Goal: Information Seeking & Learning: Learn about a topic

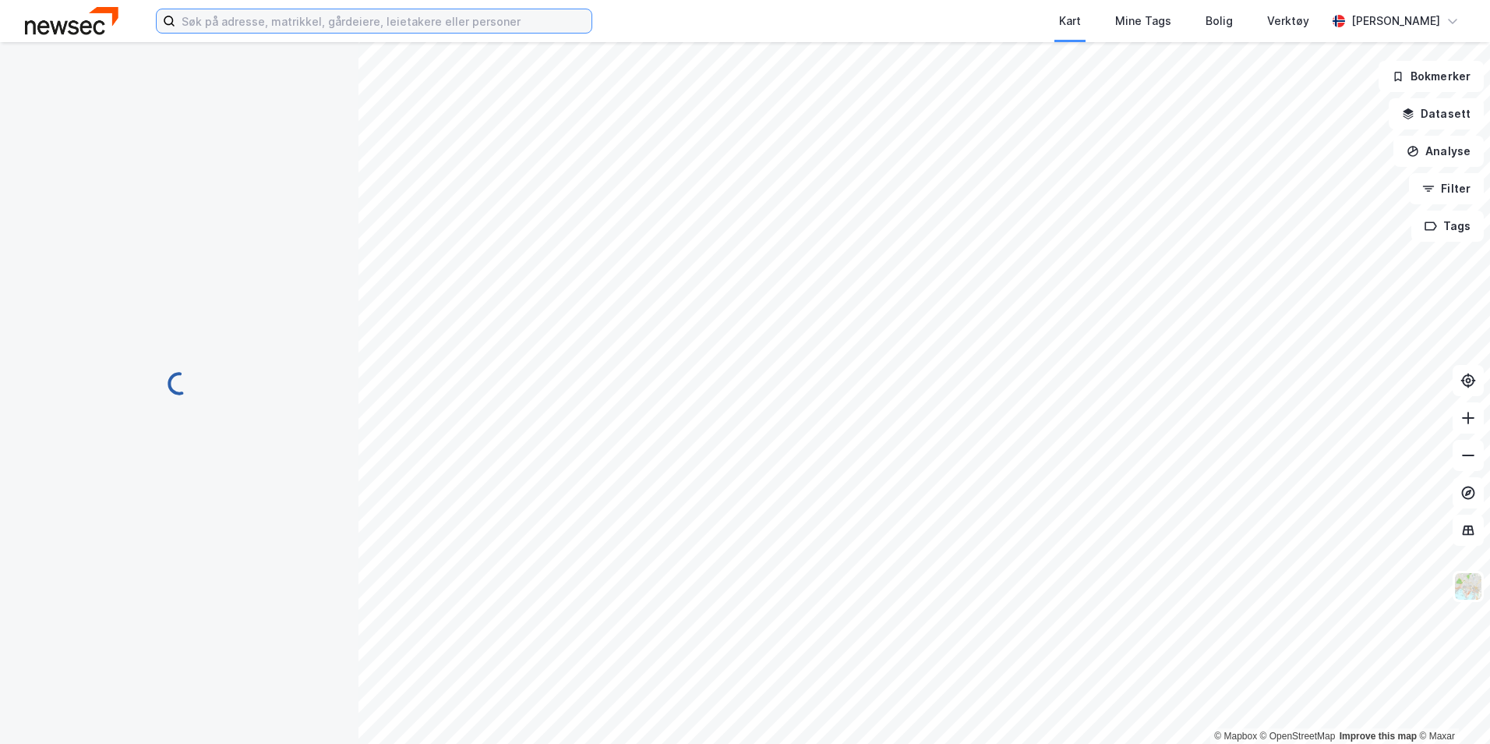
click at [265, 18] on input at bounding box center [383, 20] width 416 height 23
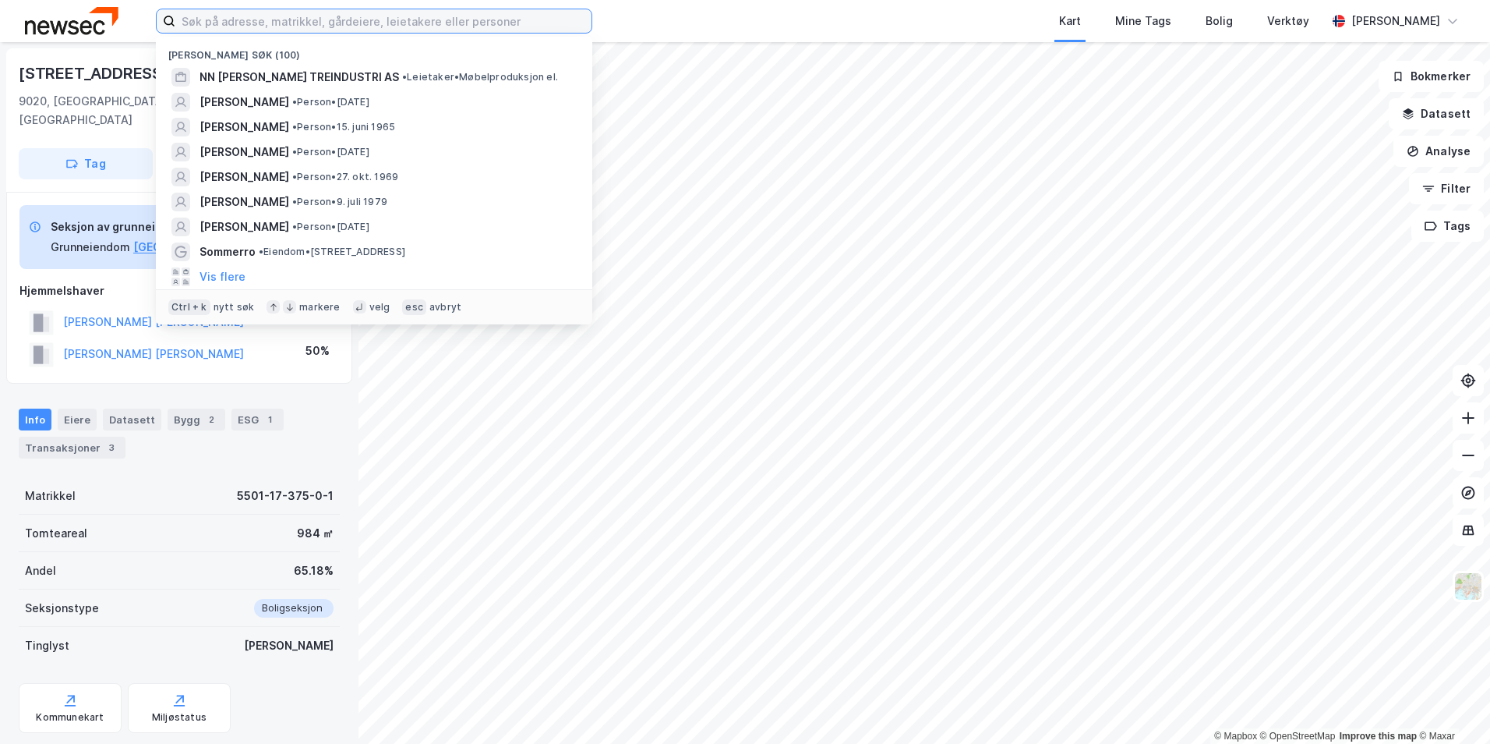
paste input "[PERSON_NAME]"
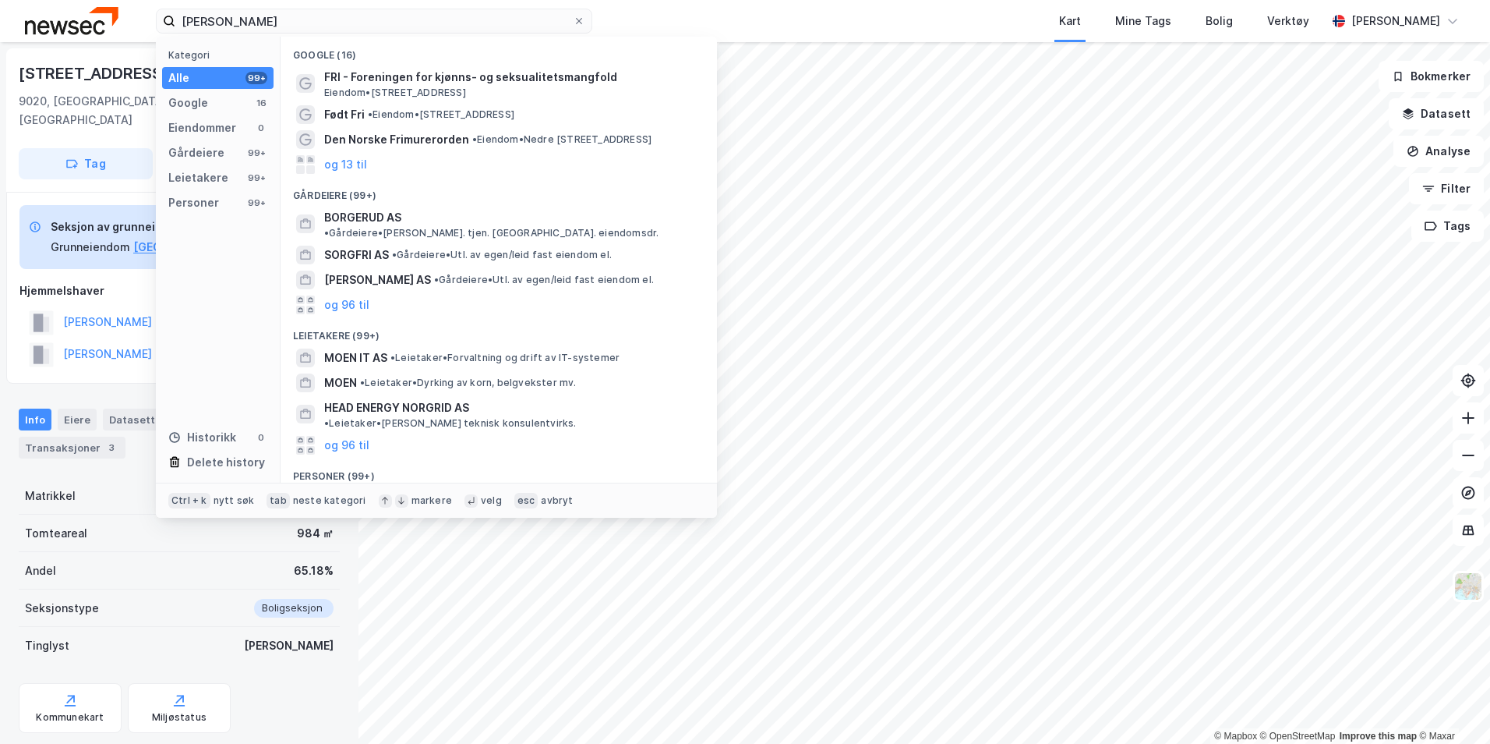
click at [422, 492] on span "•" at bounding box center [419, 498] width 5 height 12
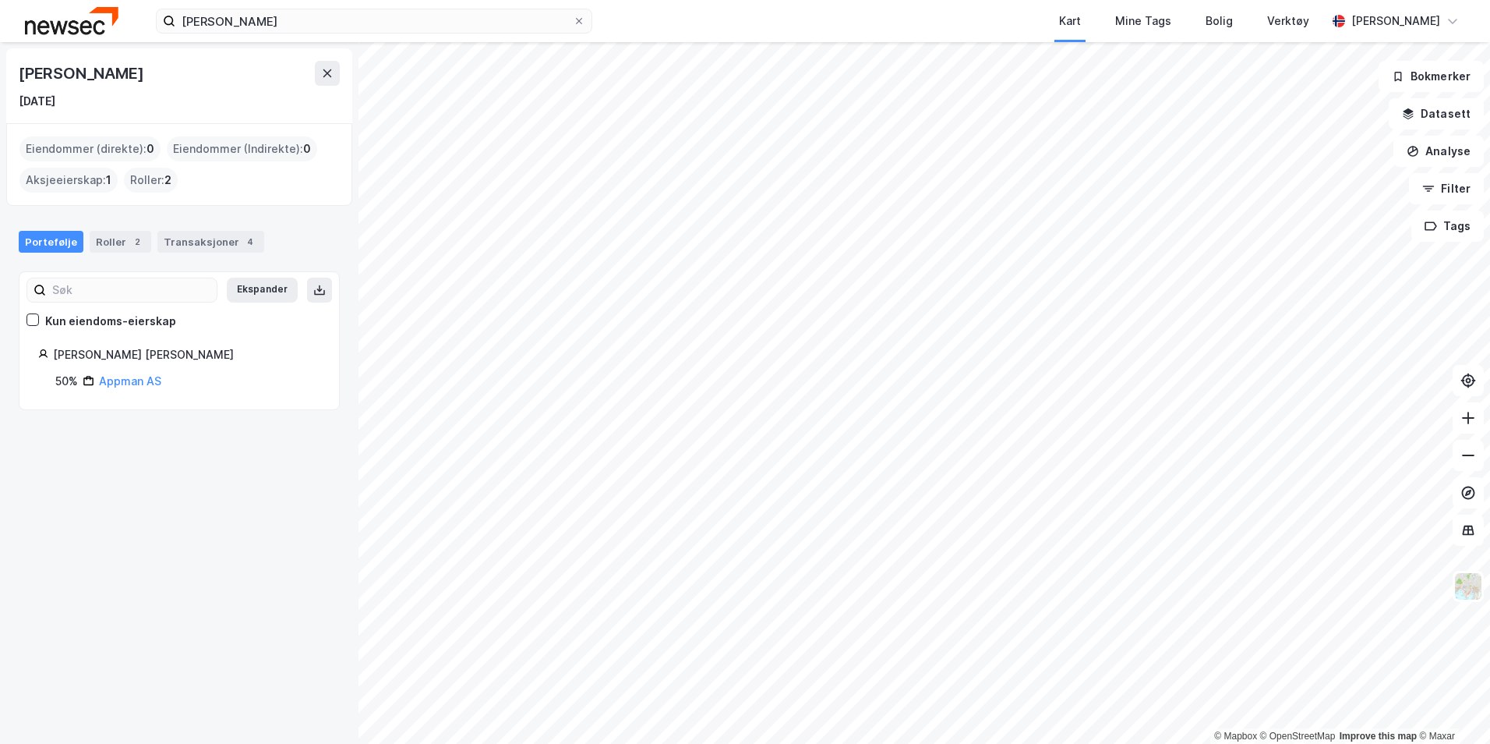
click at [187, 223] on div "Portefølje Roller 2 Transaksjoner 4" at bounding box center [179, 235] width 359 height 47
click at [183, 238] on div "Transaksjoner 4" at bounding box center [210, 242] width 107 height 22
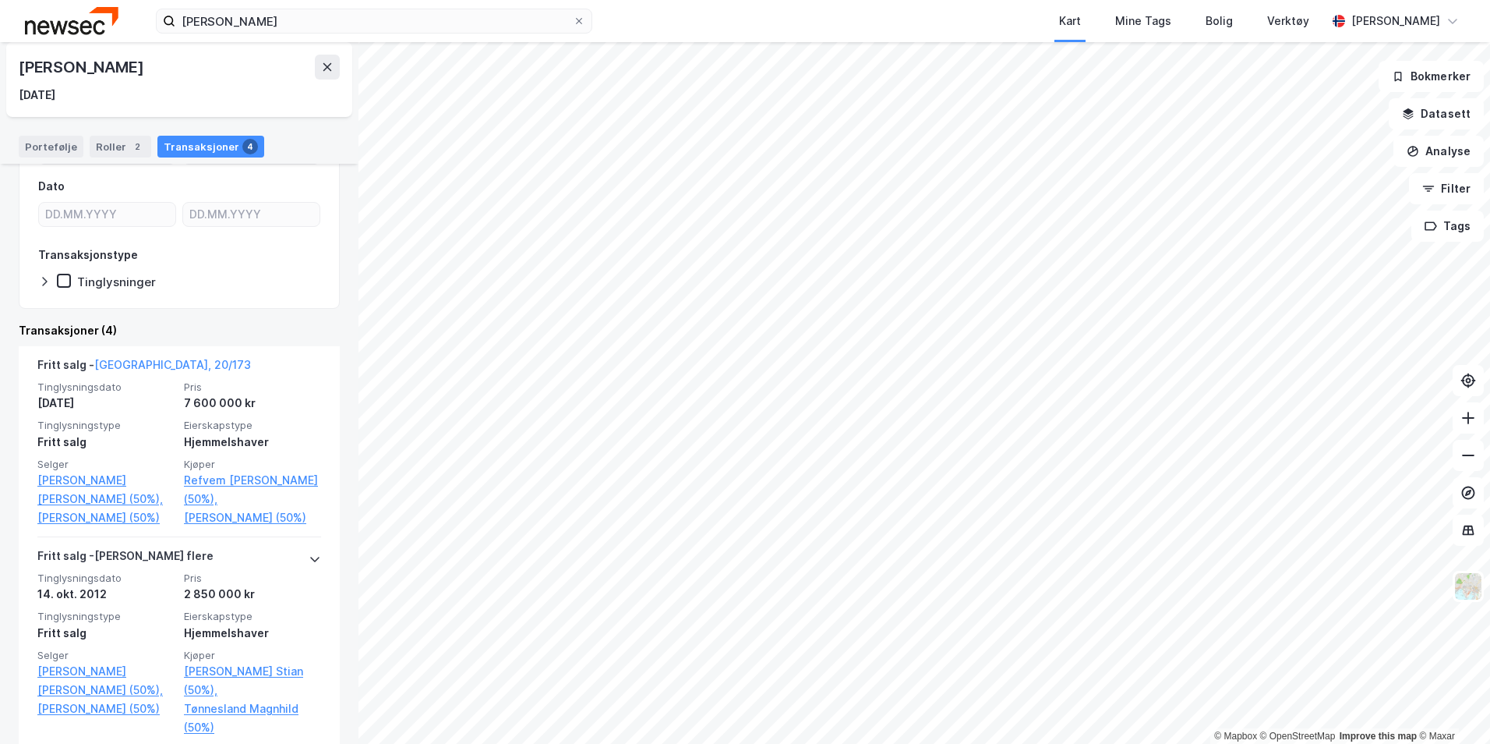
scroll to position [234, 0]
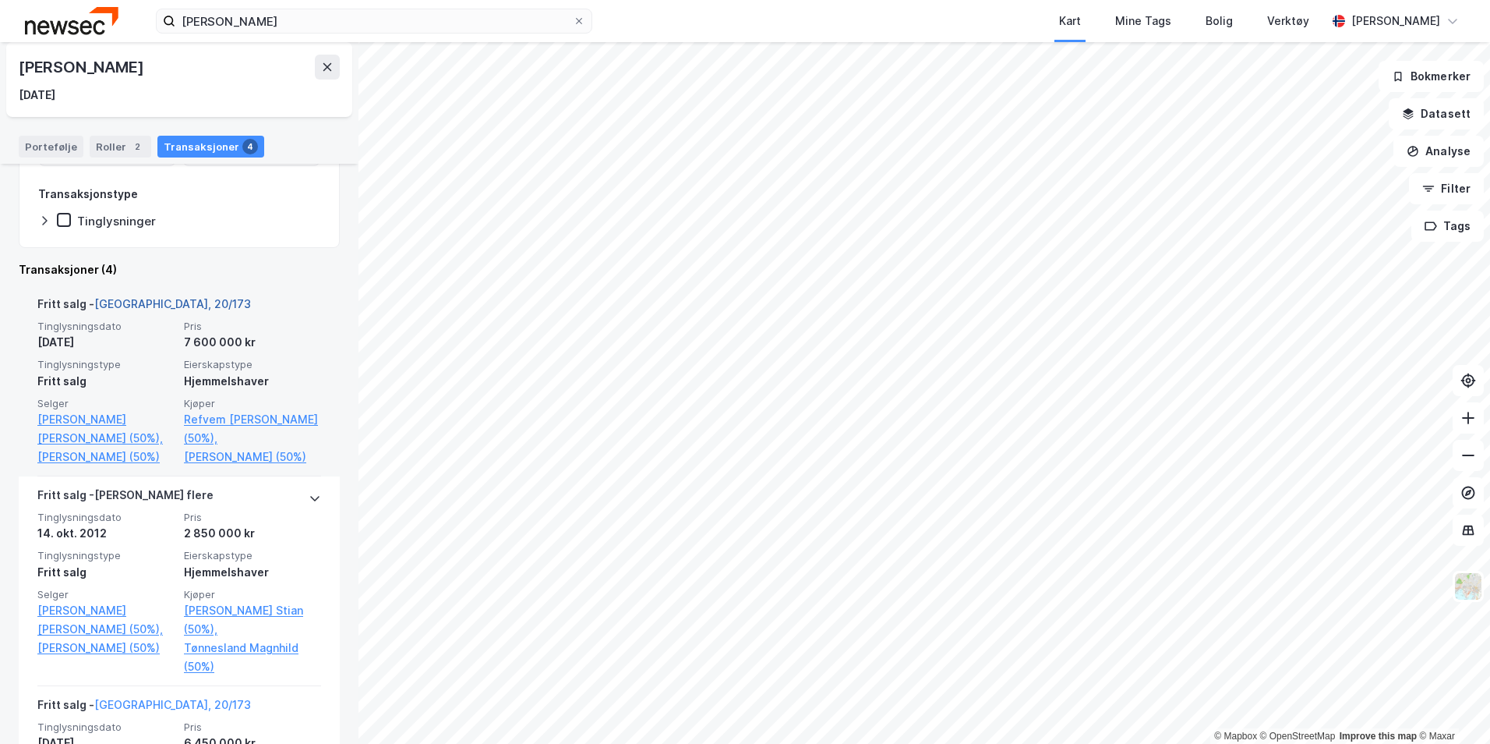
click at [136, 302] on link "[GEOGRAPHIC_DATA], 20/173" at bounding box center [172, 303] width 157 height 13
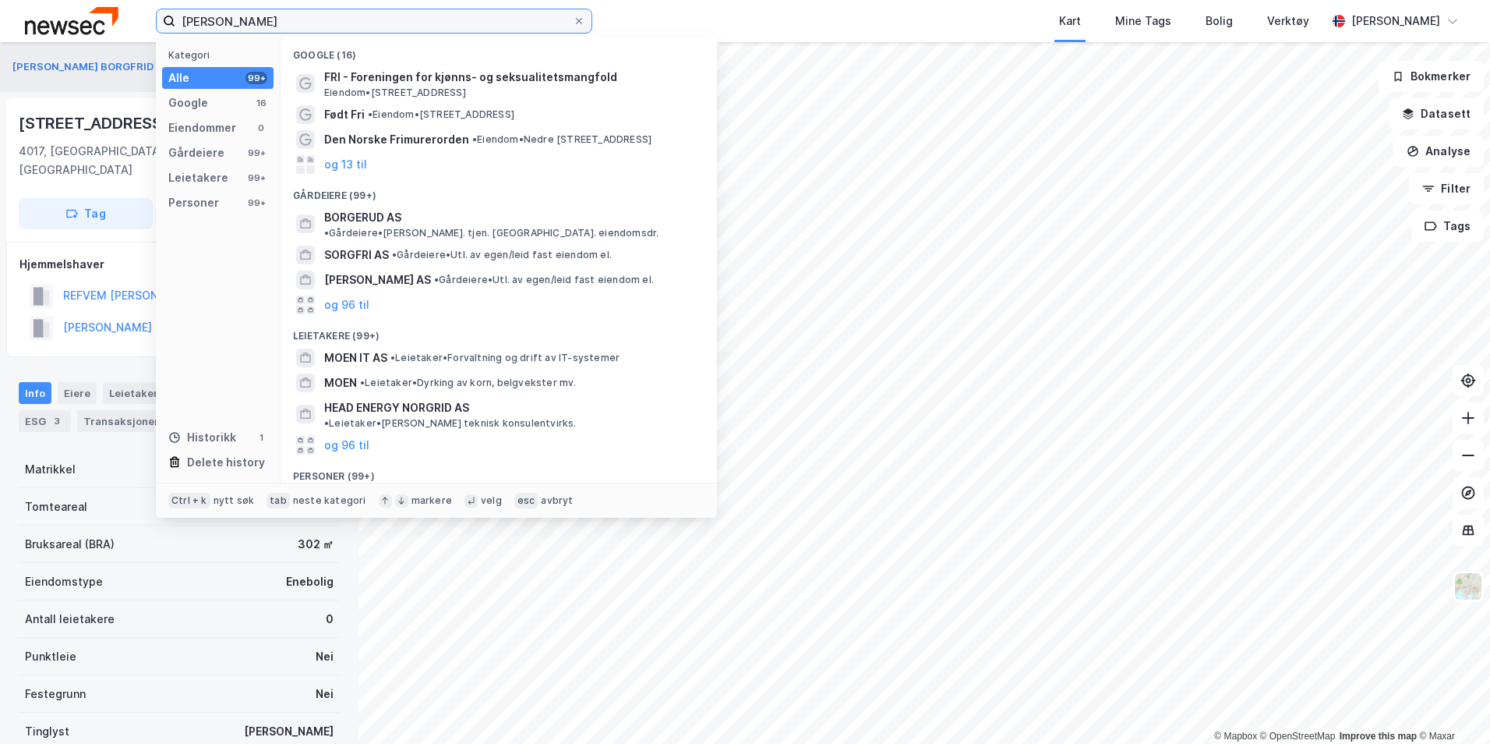
drag, startPoint x: 253, startPoint y: 28, endPoint x: 158, endPoint y: 37, distance: 95.5
click at [158, 34] on div "Borgfrid [PERSON_NAME] Kategori Alle 99+ Google 16 Eiendommer 0 Gårdeiere 99+ L…" at bounding box center [374, 21] width 436 height 25
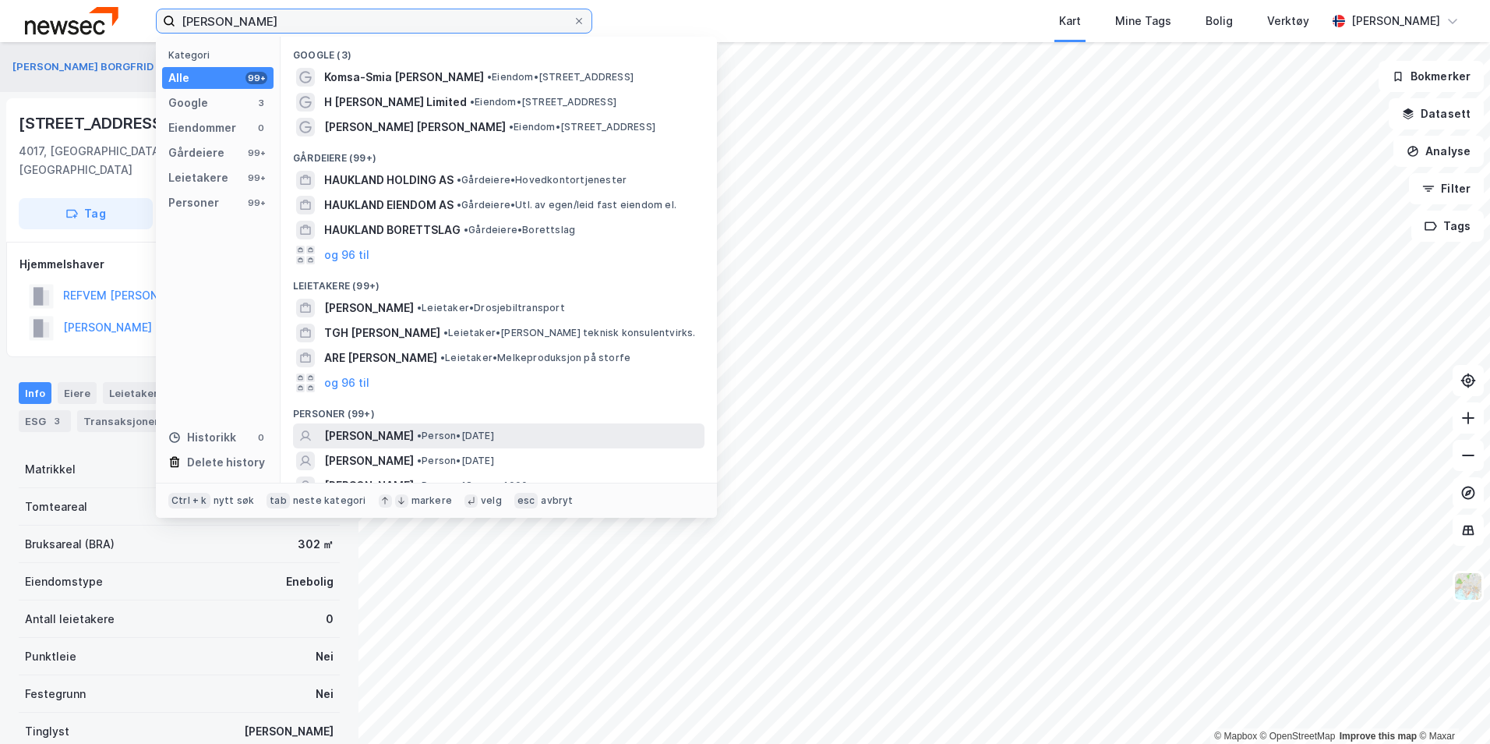
scroll to position [41, 0]
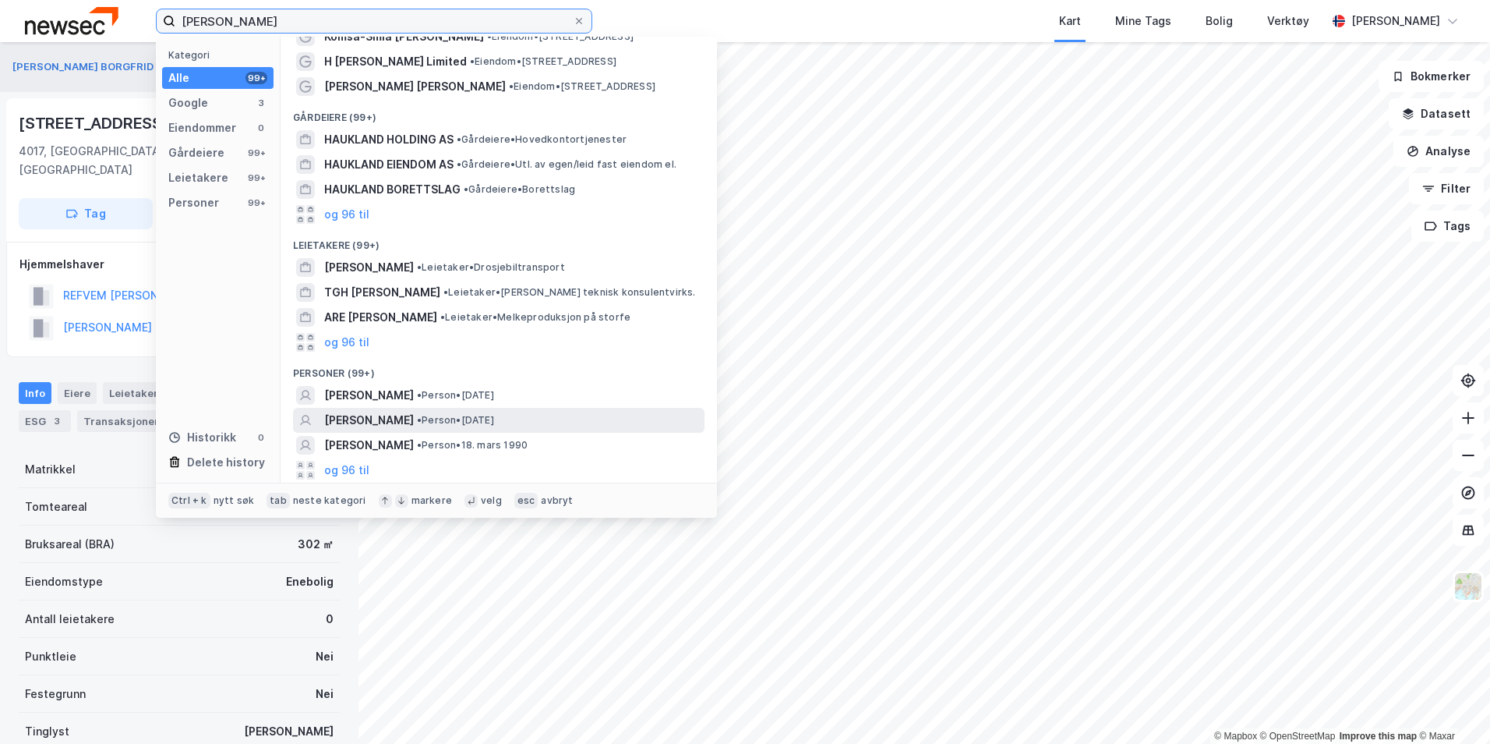
type input "[PERSON_NAME]"
click at [396, 414] on span "[PERSON_NAME]" at bounding box center [369, 420] width 90 height 19
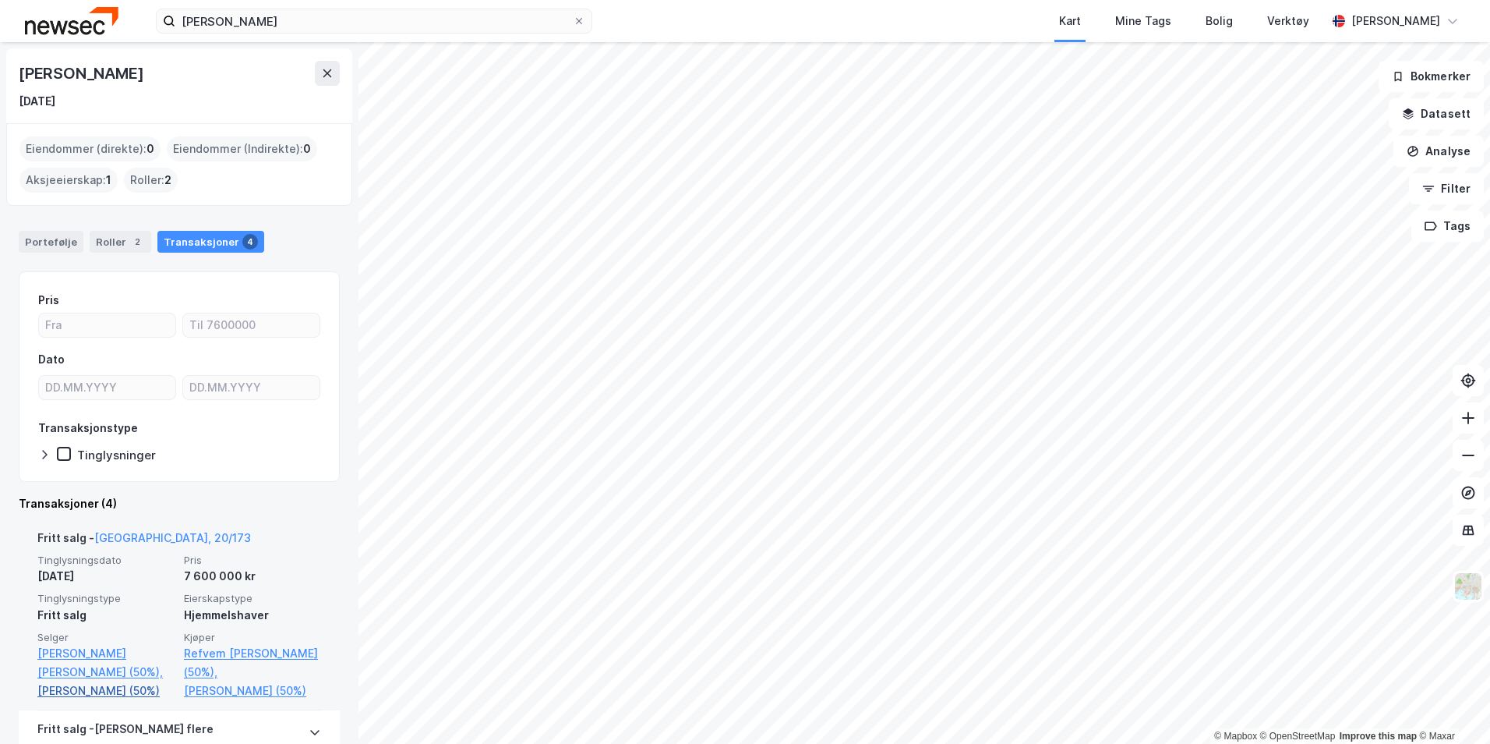
click at [114, 681] on link "[PERSON_NAME] (50%)" at bounding box center [105, 690] width 137 height 19
click at [113, 681] on link "[PERSON_NAME] (50%)" at bounding box center [105, 690] width 137 height 19
click at [87, 681] on link "[PERSON_NAME] (50%)" at bounding box center [105, 690] width 137 height 19
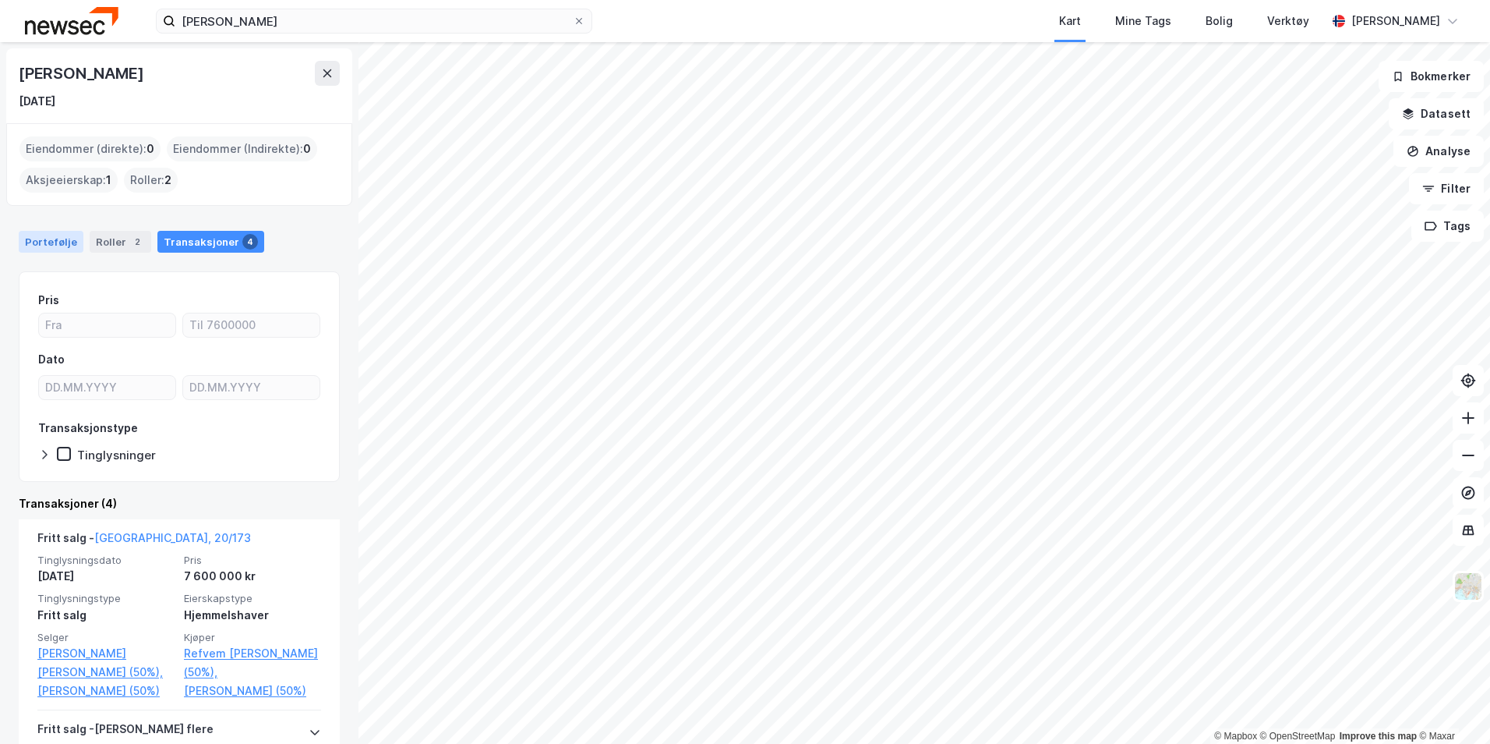
click at [64, 235] on div "Portefølje" at bounding box center [51, 242] width 65 height 22
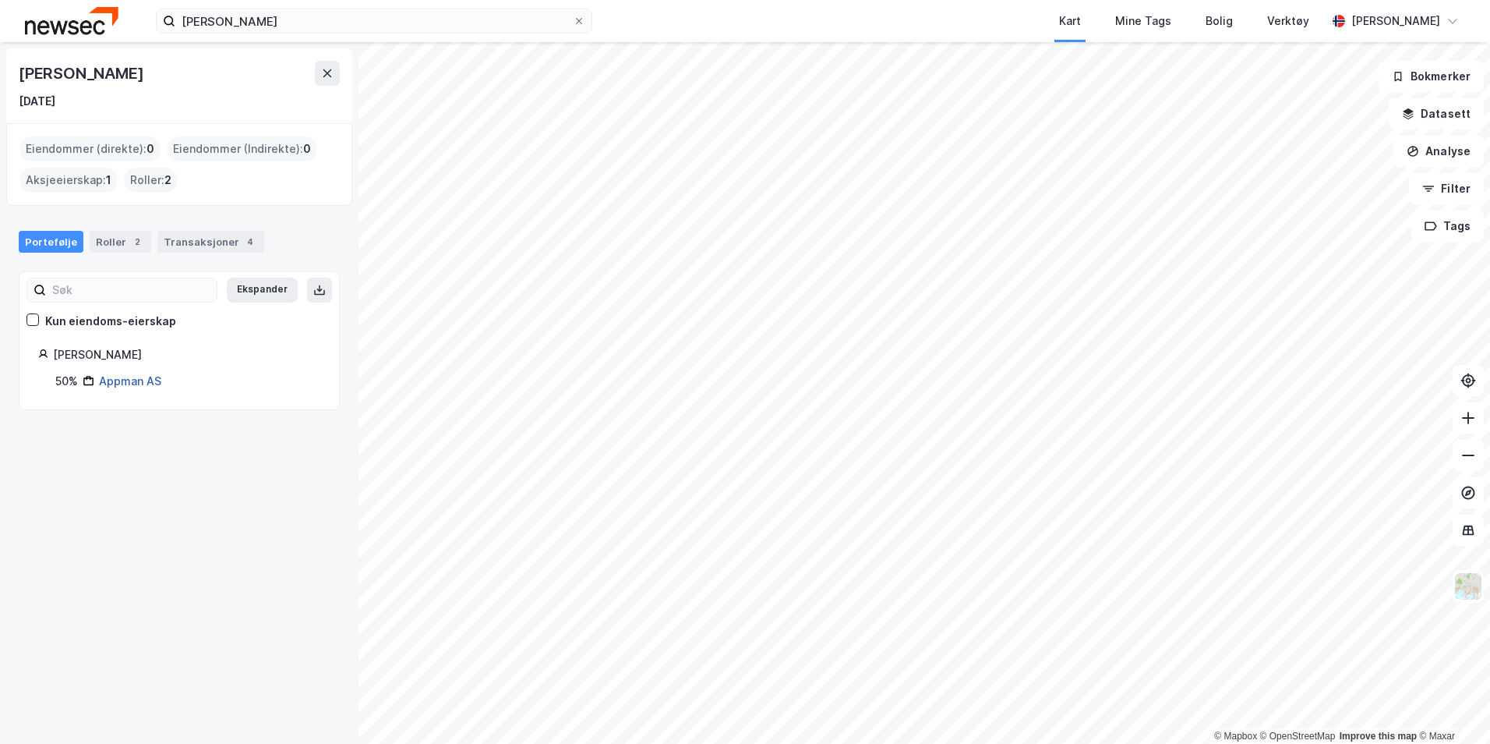
click at [121, 381] on link "Appman AS" at bounding box center [130, 380] width 62 height 13
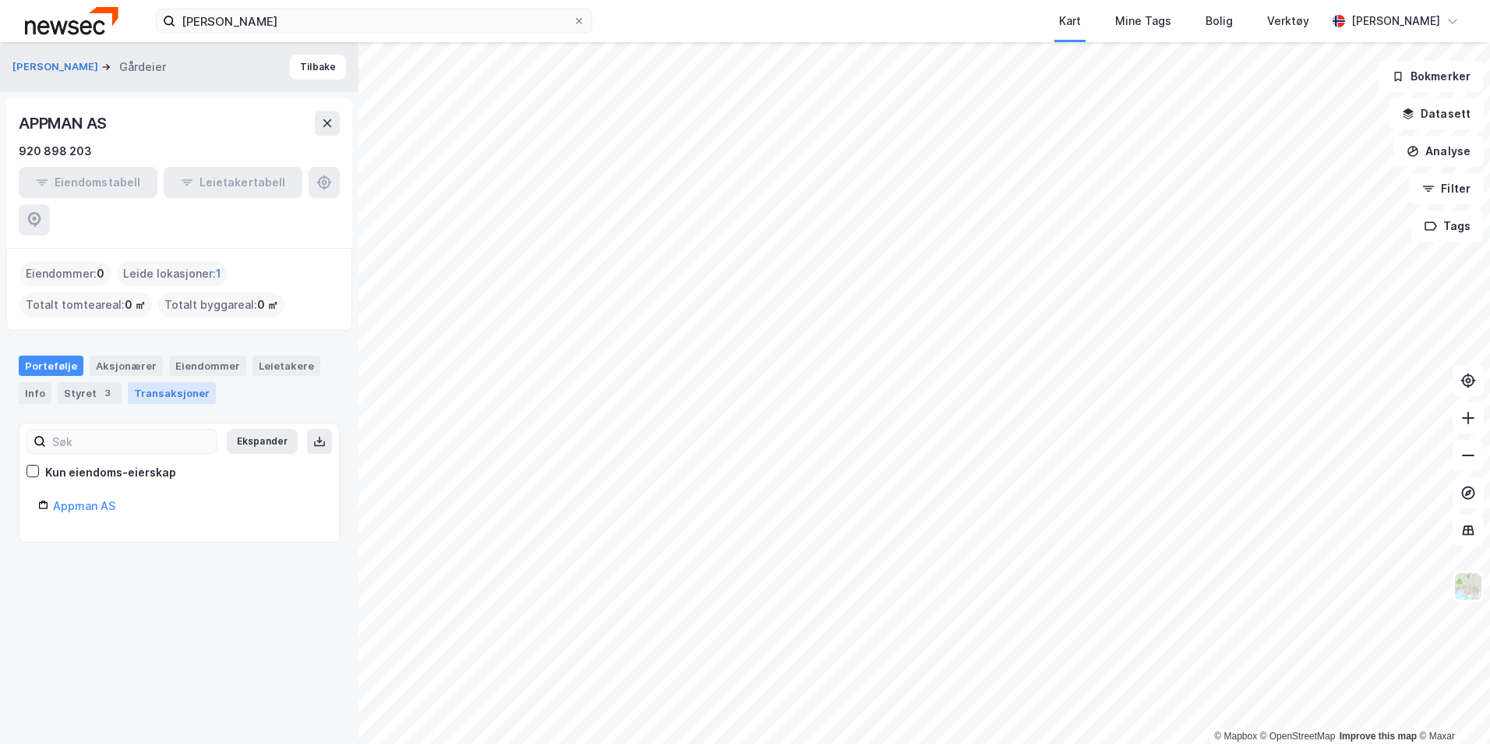
click at [151, 382] on div "Transaksjoner" at bounding box center [172, 393] width 88 height 22
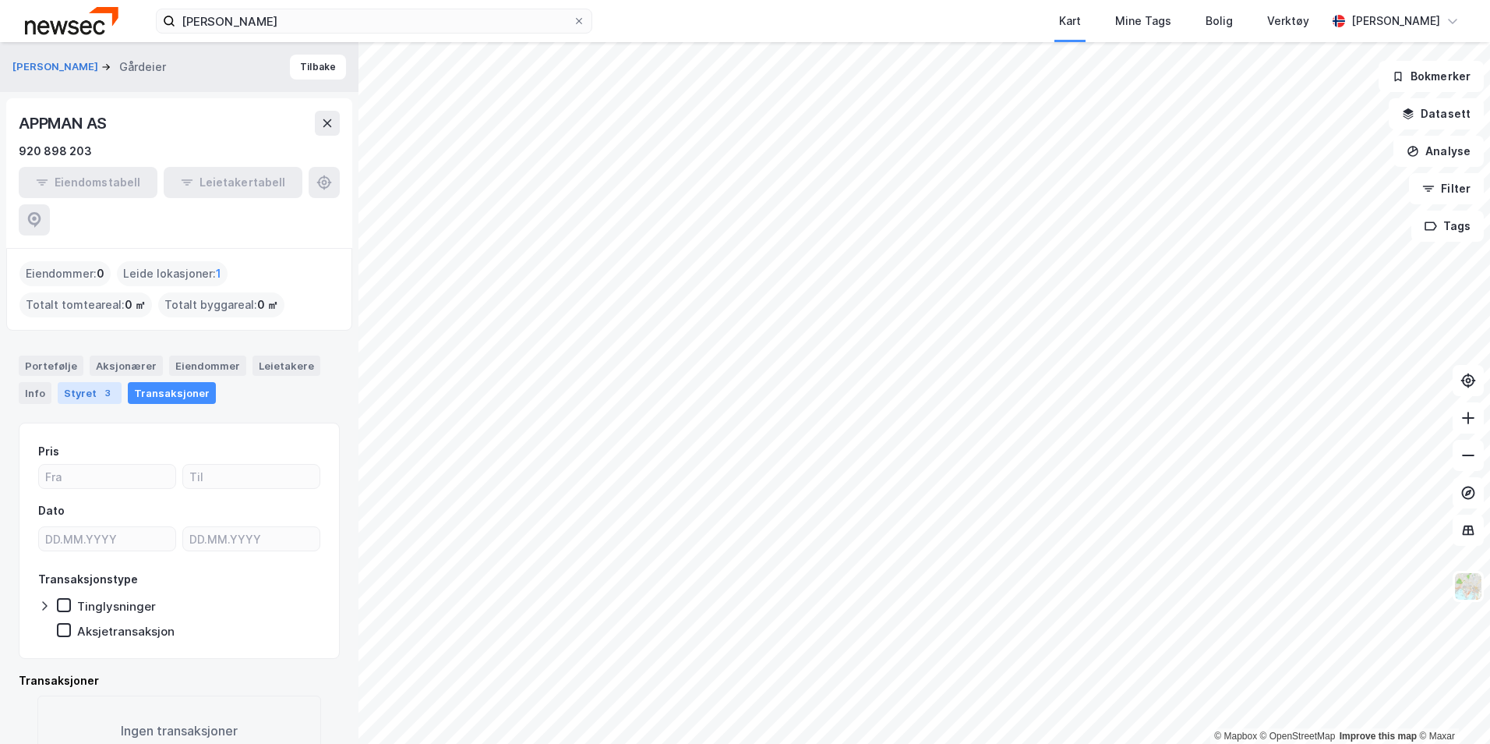
click at [86, 382] on div "Styret 3" at bounding box center [90, 393] width 64 height 22
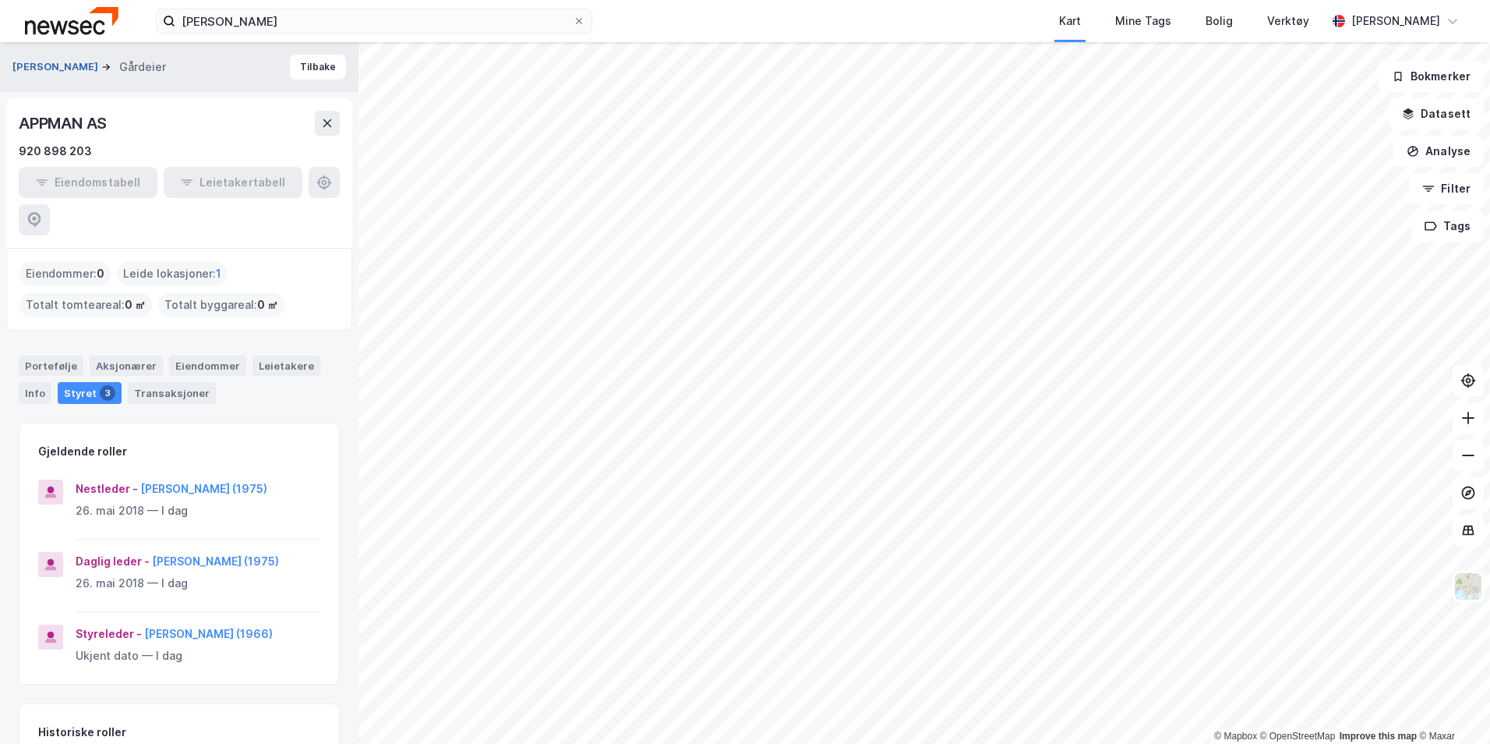
click at [85, 67] on button "[PERSON_NAME]" at bounding box center [56, 67] width 89 height 16
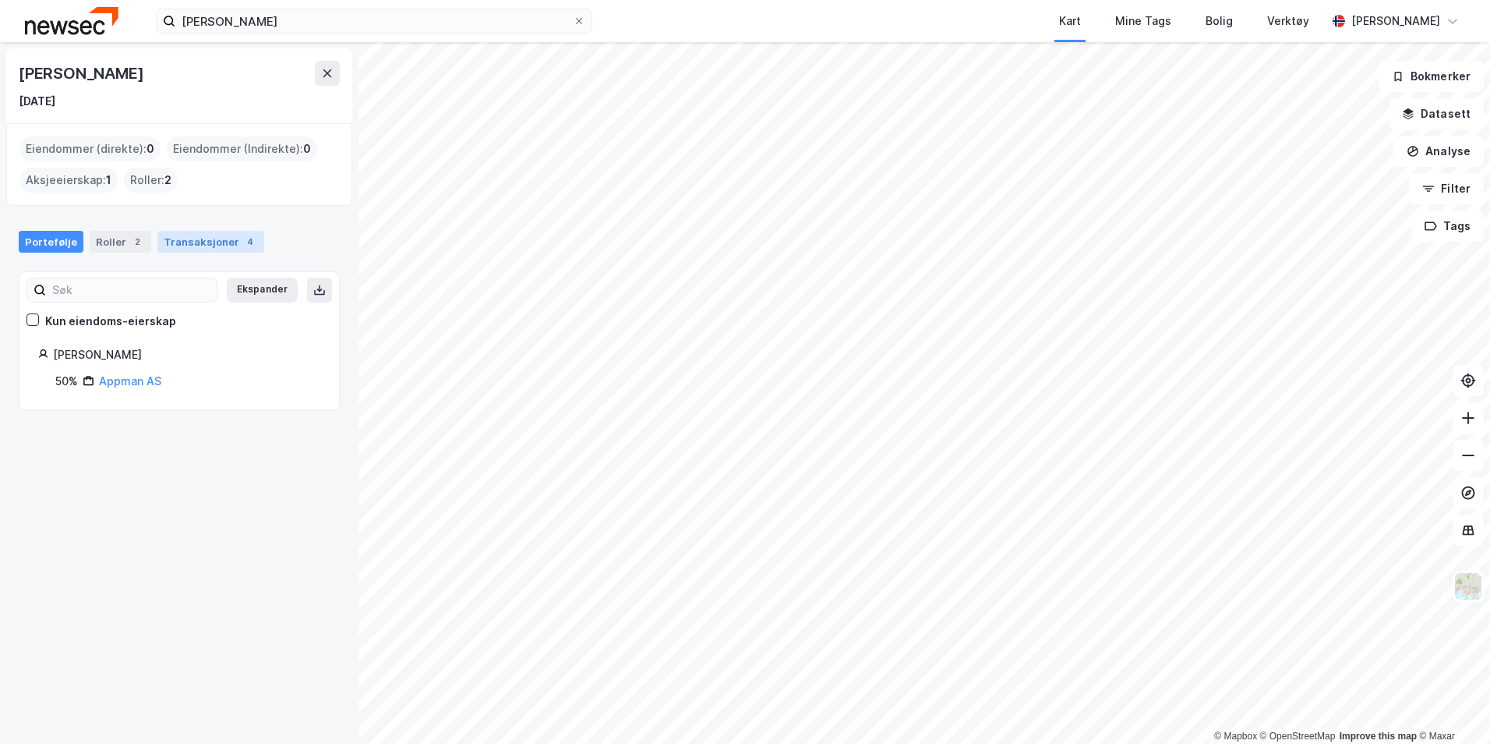
click at [188, 244] on div "Transaksjoner 4" at bounding box center [210, 242] width 107 height 22
